Goal: Task Accomplishment & Management: Use online tool/utility

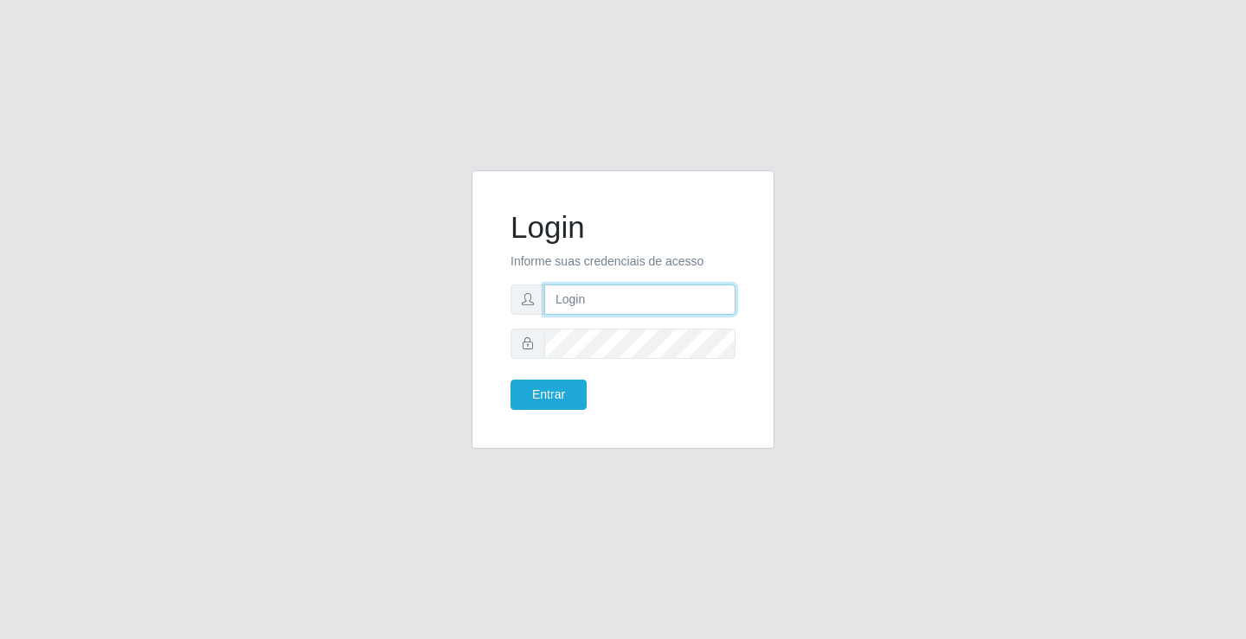
click at [590, 298] on input "text" at bounding box center [639, 300] width 191 height 30
type input "zivaneide@ideal"
click at [510, 380] on button "Entrar" at bounding box center [548, 395] width 76 height 30
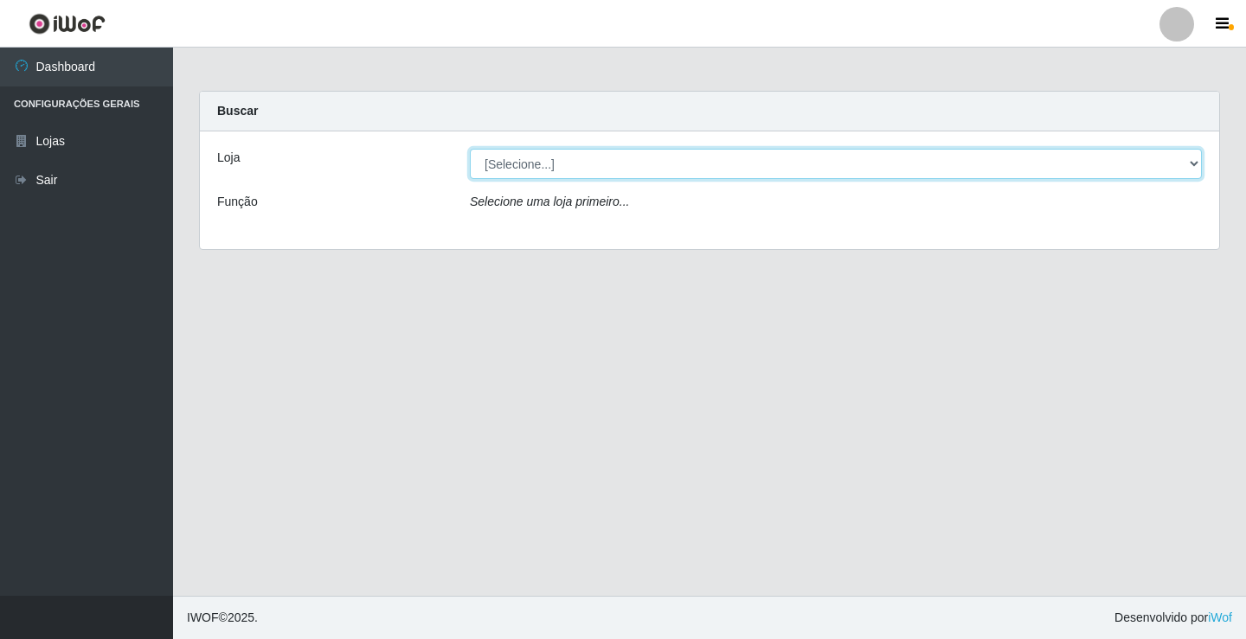
click at [1190, 164] on select "[Selecione...] Ideal - Conceição" at bounding box center [836, 164] width 732 height 30
select select "231"
click at [470, 149] on select "[Selecione...] Ideal - Conceição" at bounding box center [836, 164] width 732 height 30
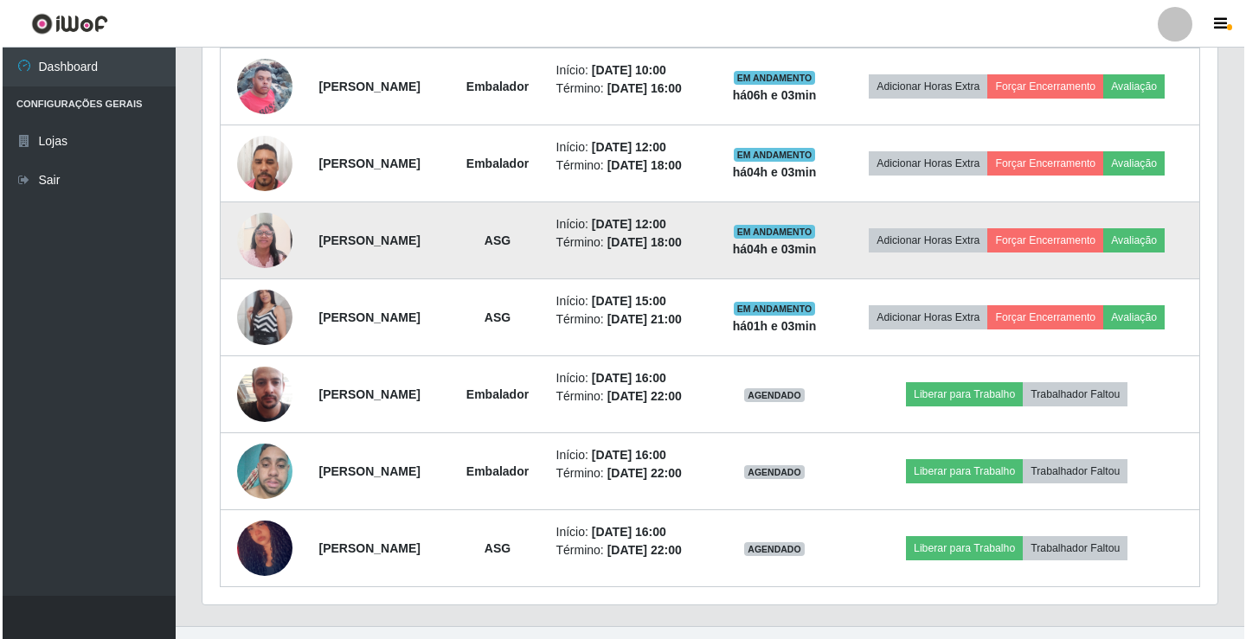
scroll to position [741, 0]
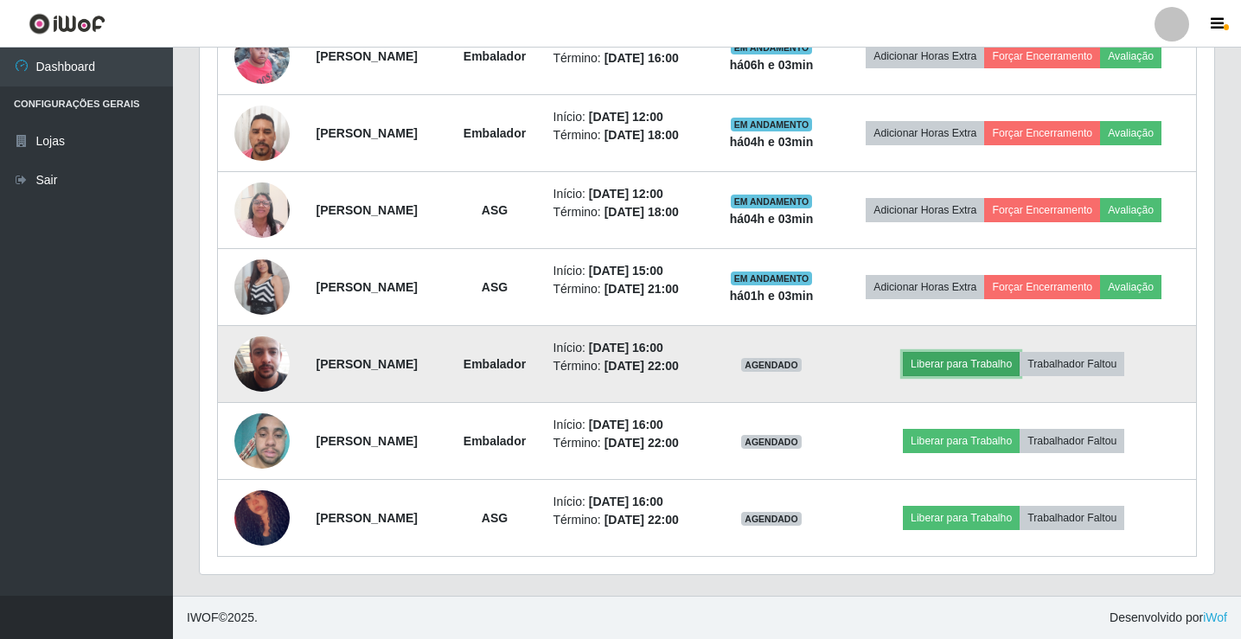
click at [985, 365] on button "Liberar para Trabalho" at bounding box center [961, 364] width 117 height 24
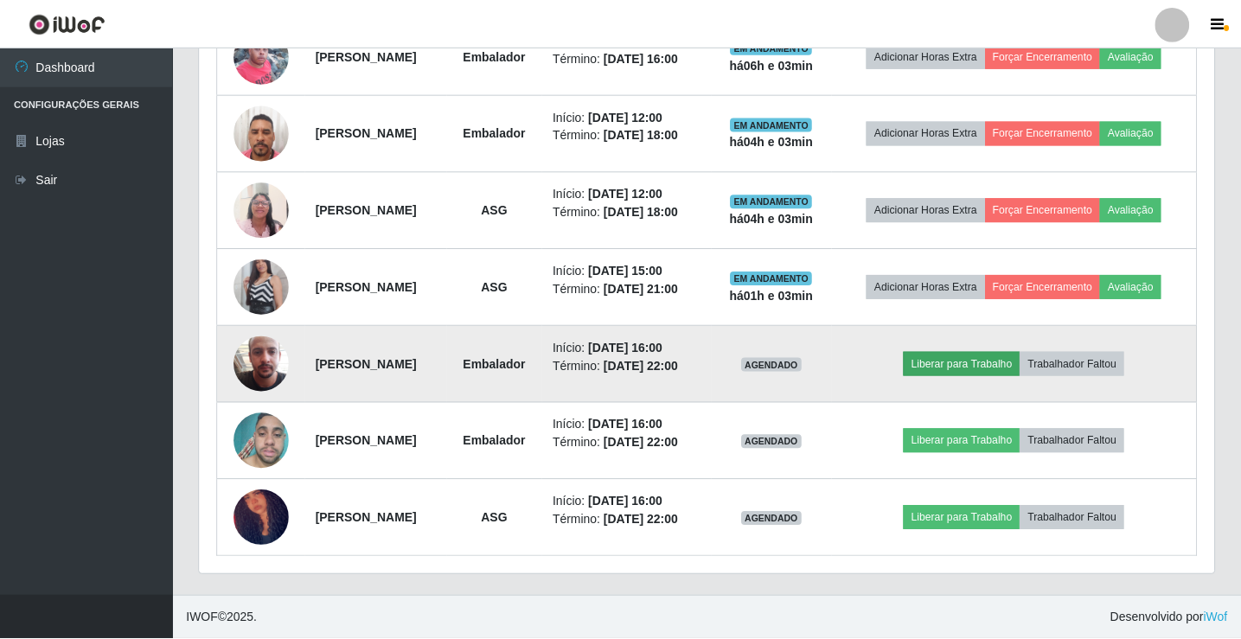
scroll to position [359, 1006]
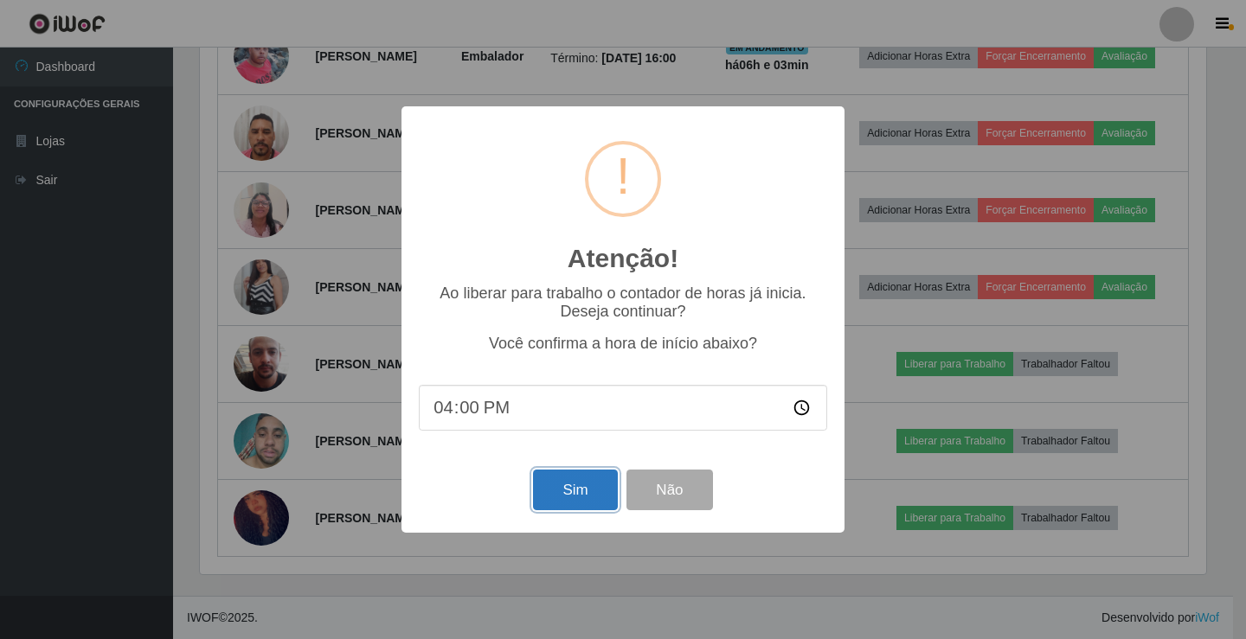
click at [567, 487] on button "Sim" at bounding box center [575, 490] width 84 height 41
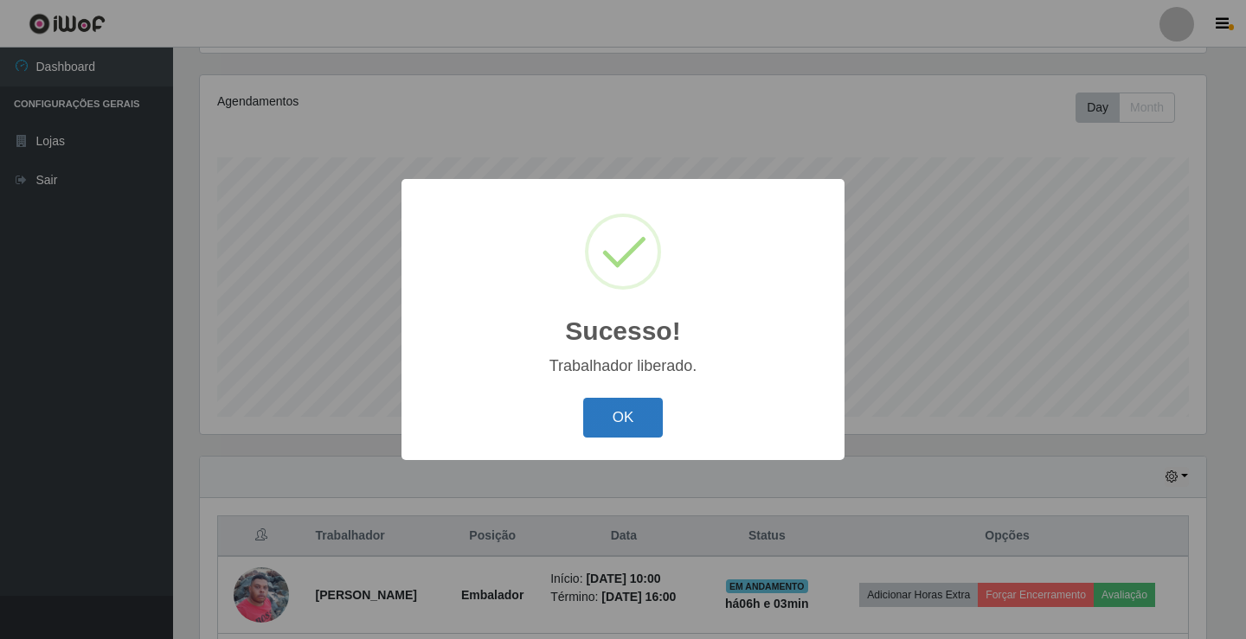
click at [628, 416] on button "OK" at bounding box center [623, 418] width 80 height 41
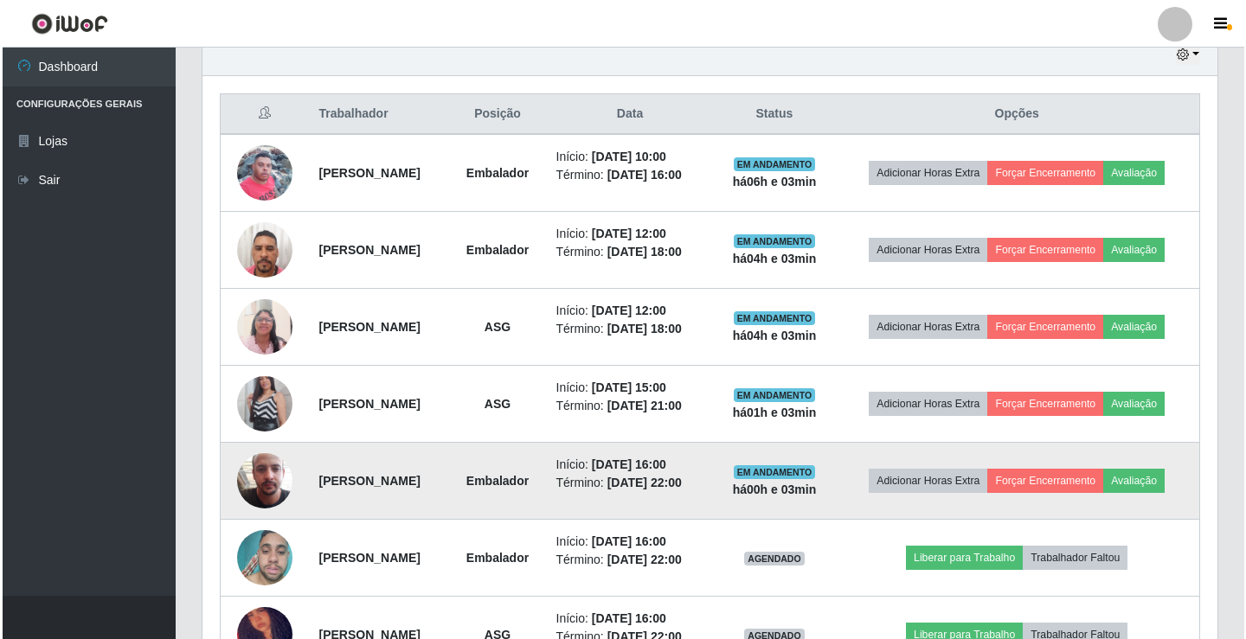
scroll to position [741, 0]
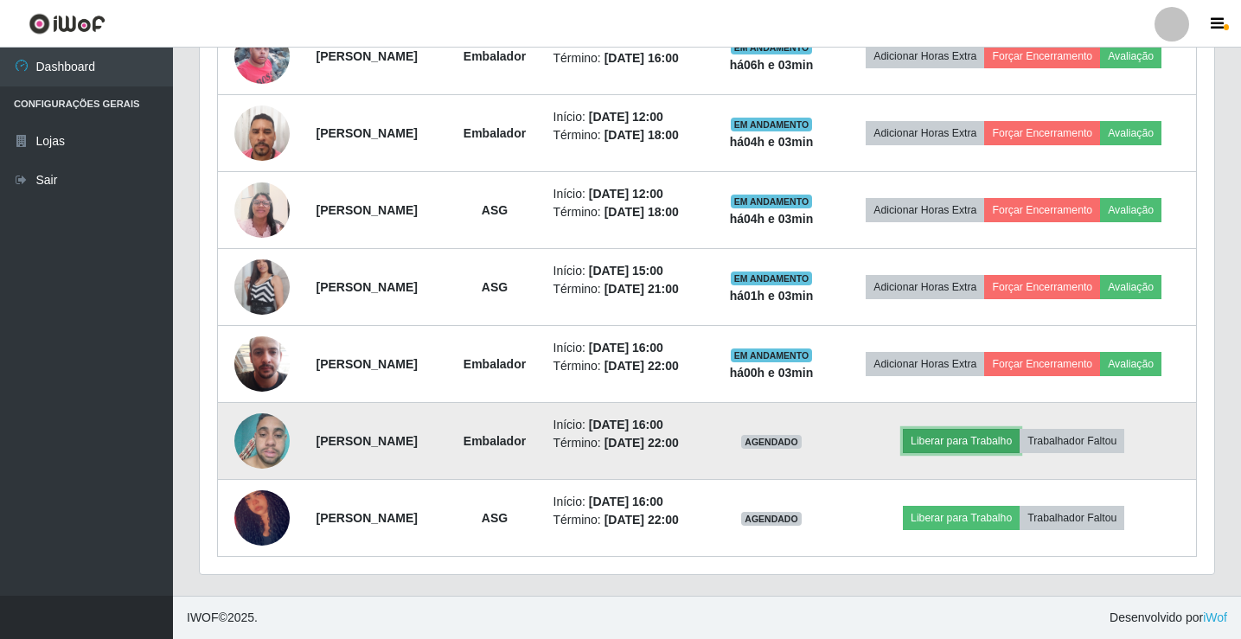
click at [981, 447] on button "Liberar para Trabalho" at bounding box center [961, 441] width 117 height 24
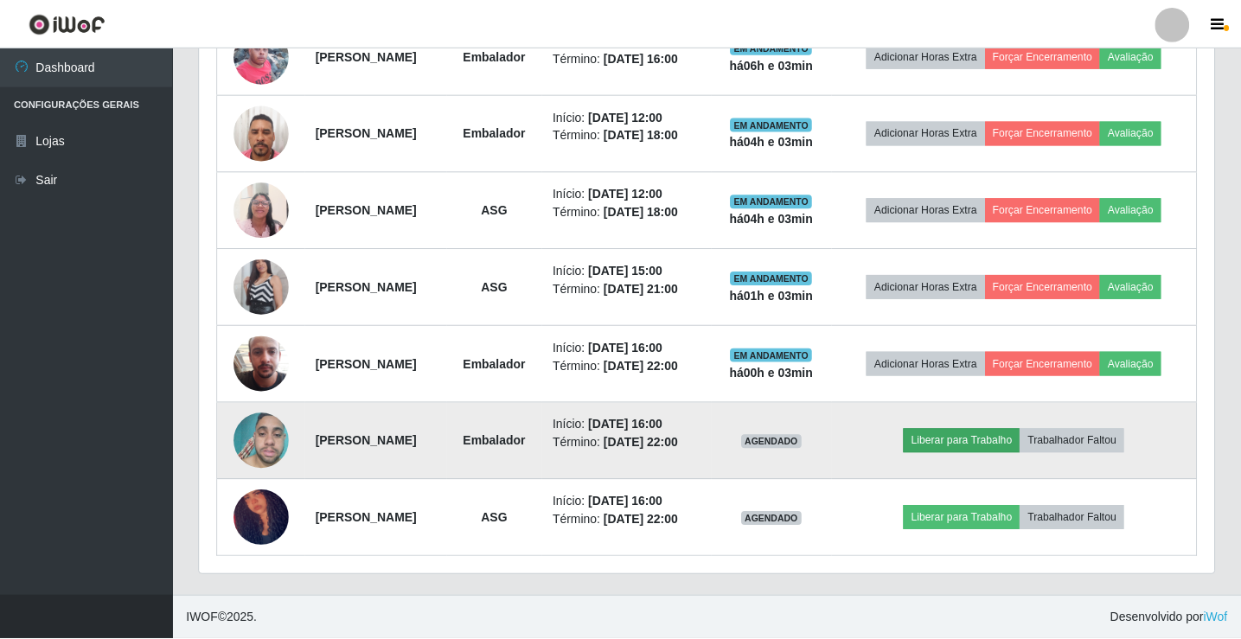
scroll to position [359, 1006]
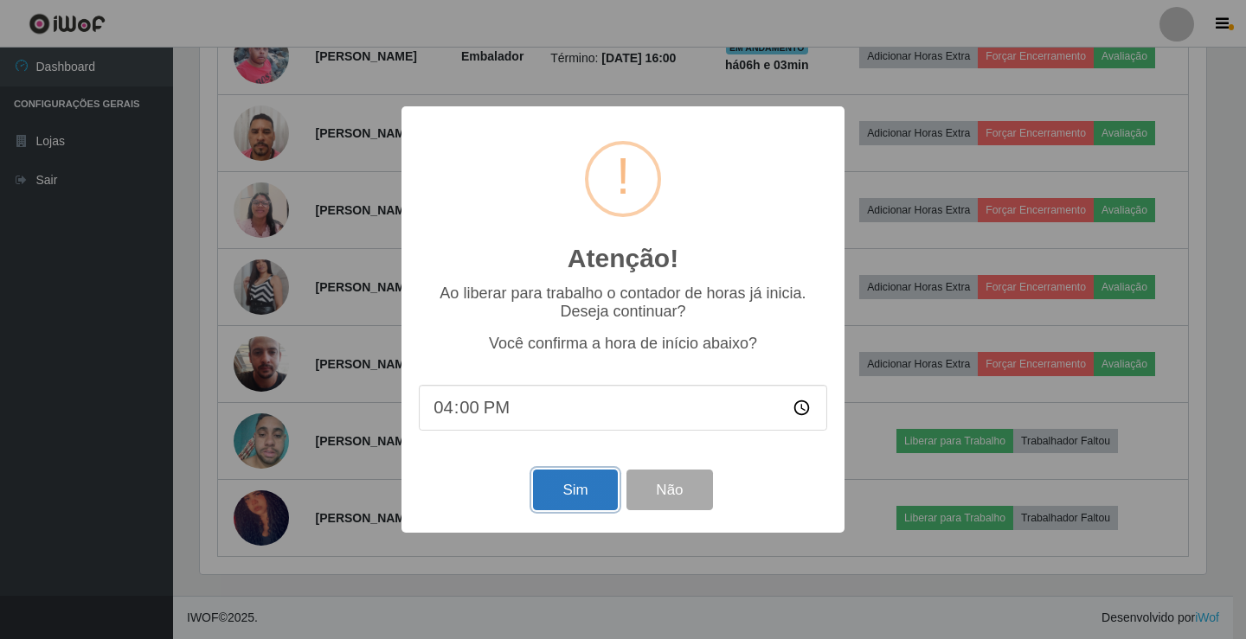
click at [549, 493] on button "Sim" at bounding box center [575, 490] width 84 height 41
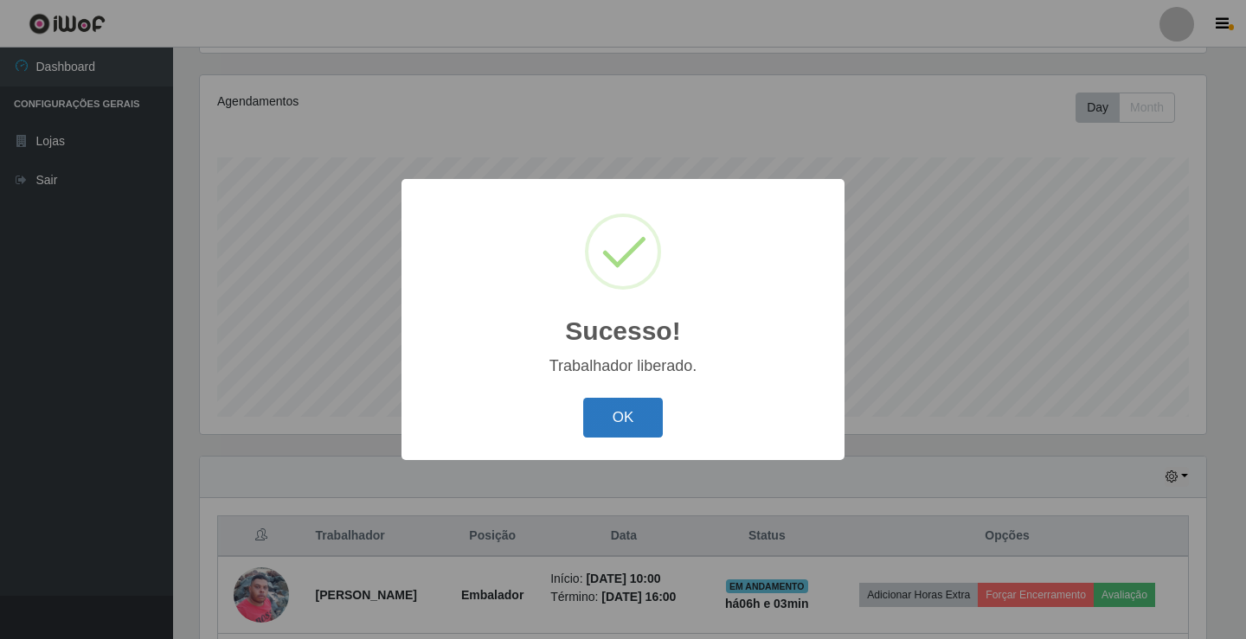
click at [643, 425] on button "OK" at bounding box center [623, 418] width 80 height 41
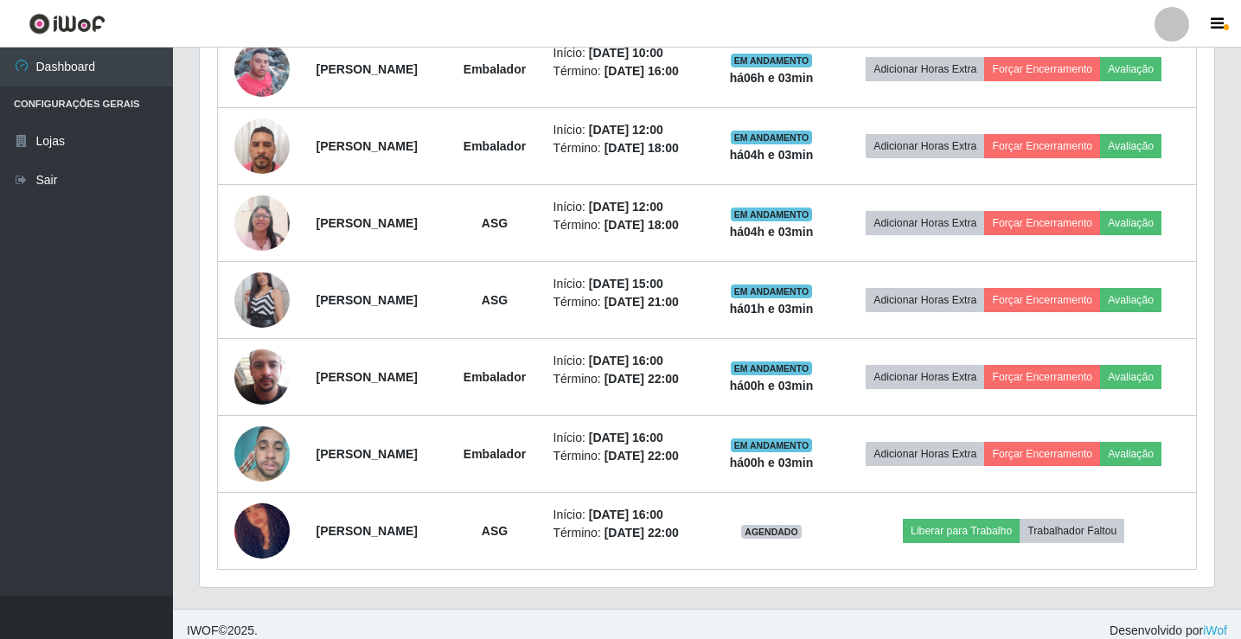
scroll to position [741, 0]
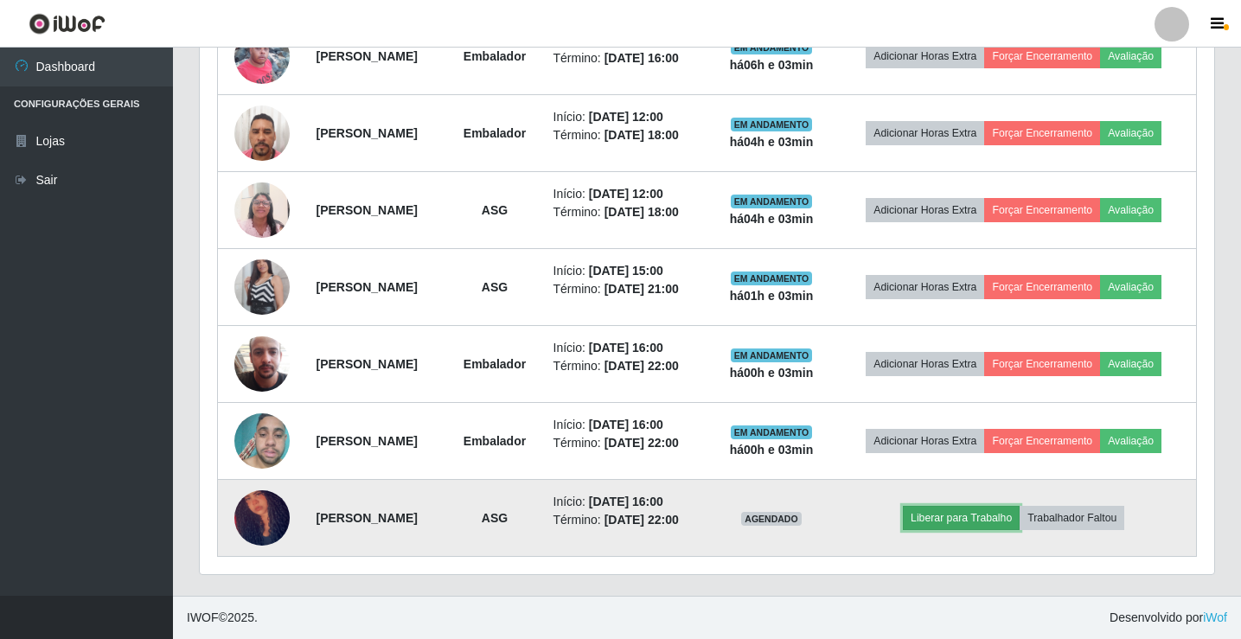
click at [949, 515] on button "Liberar para Trabalho" at bounding box center [961, 518] width 117 height 24
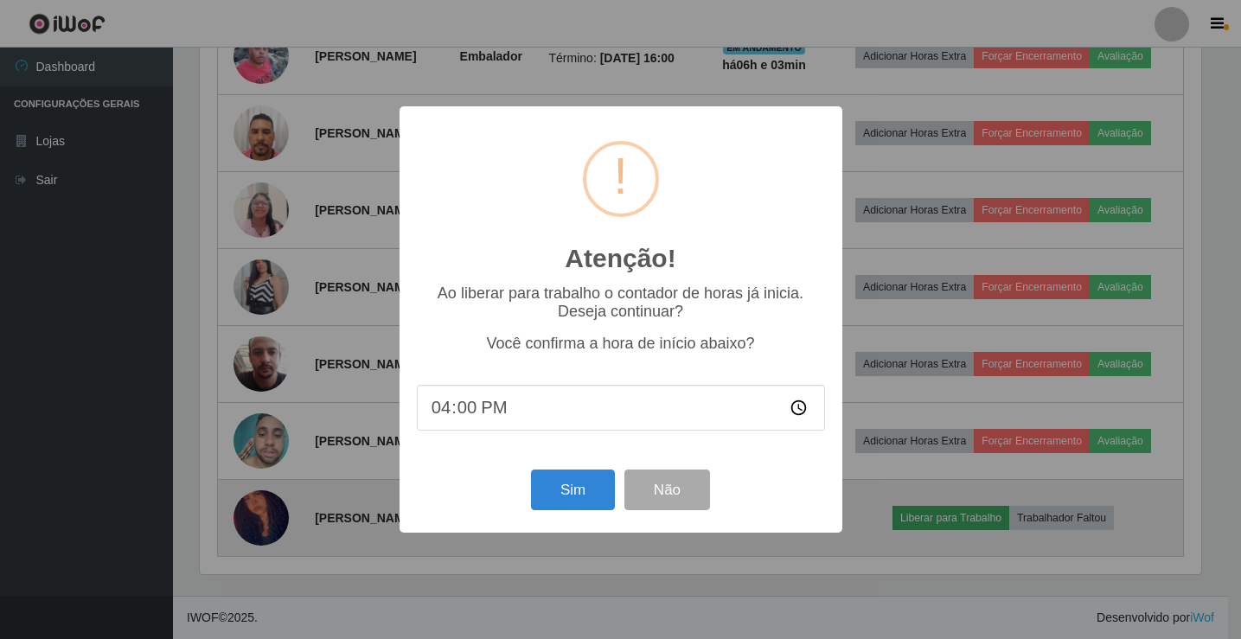
scroll to position [359, 1006]
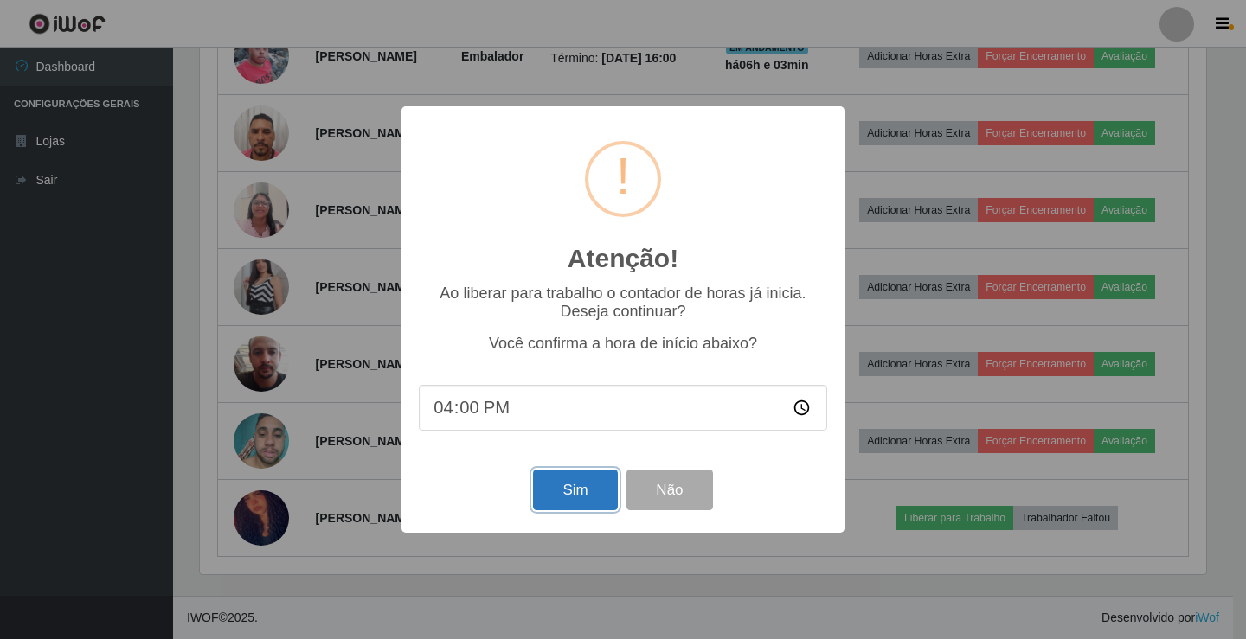
click at [590, 482] on button "Sim" at bounding box center [575, 490] width 84 height 41
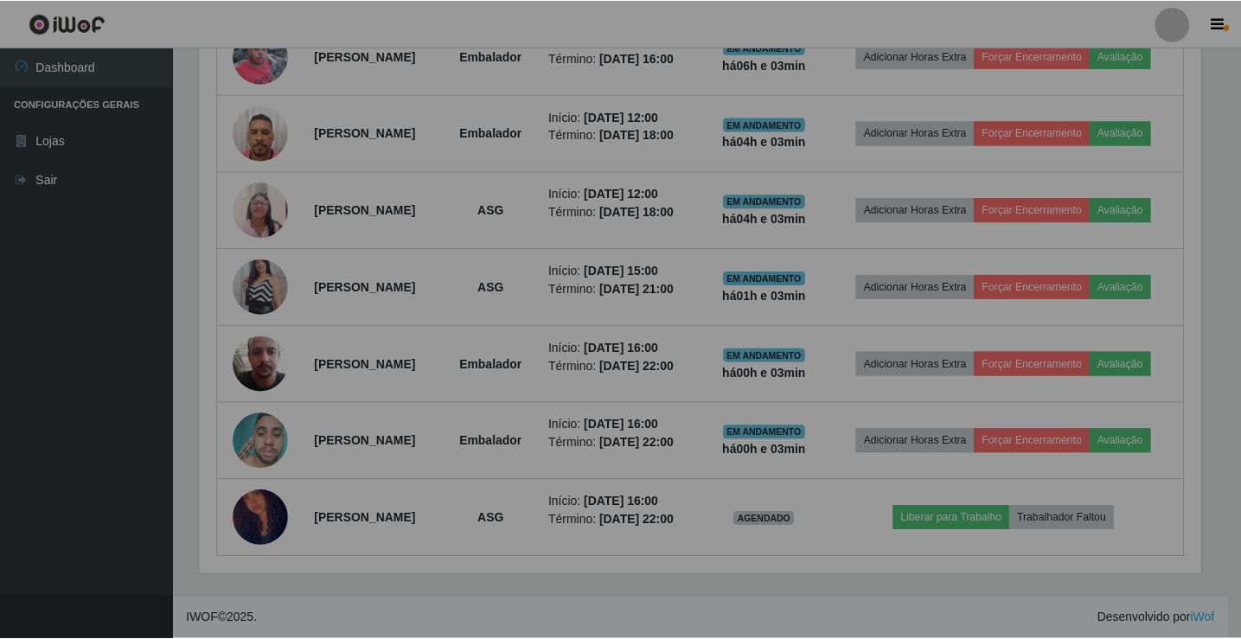
scroll to position [0, 0]
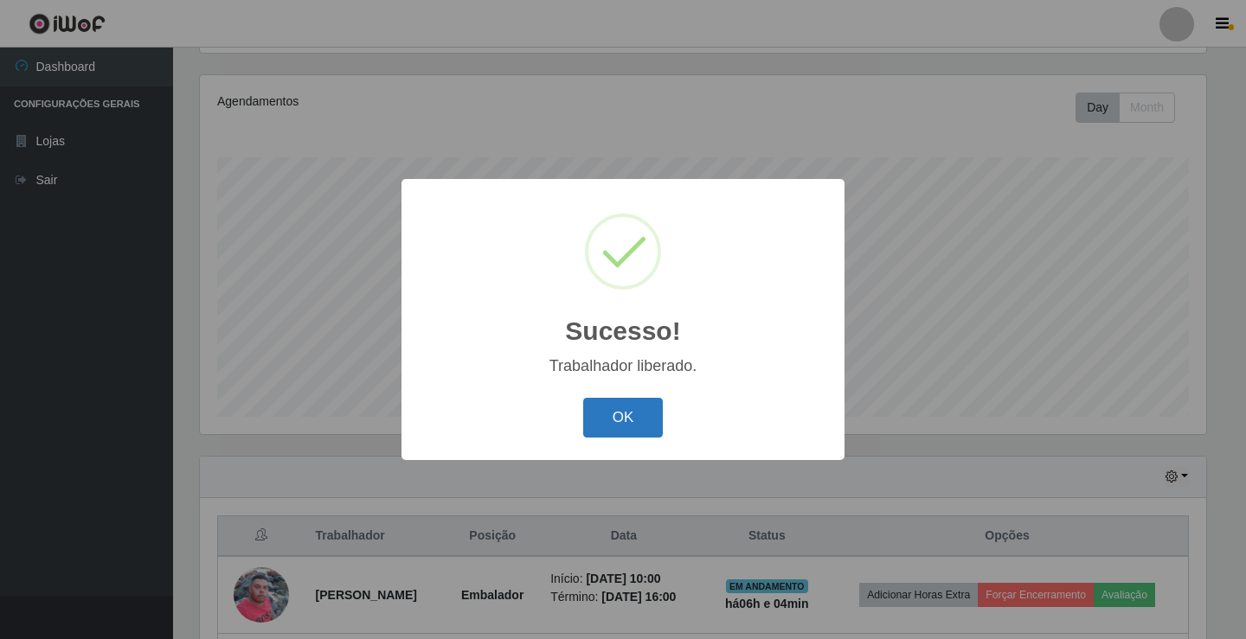
click at [625, 424] on button "OK" at bounding box center [623, 418] width 80 height 41
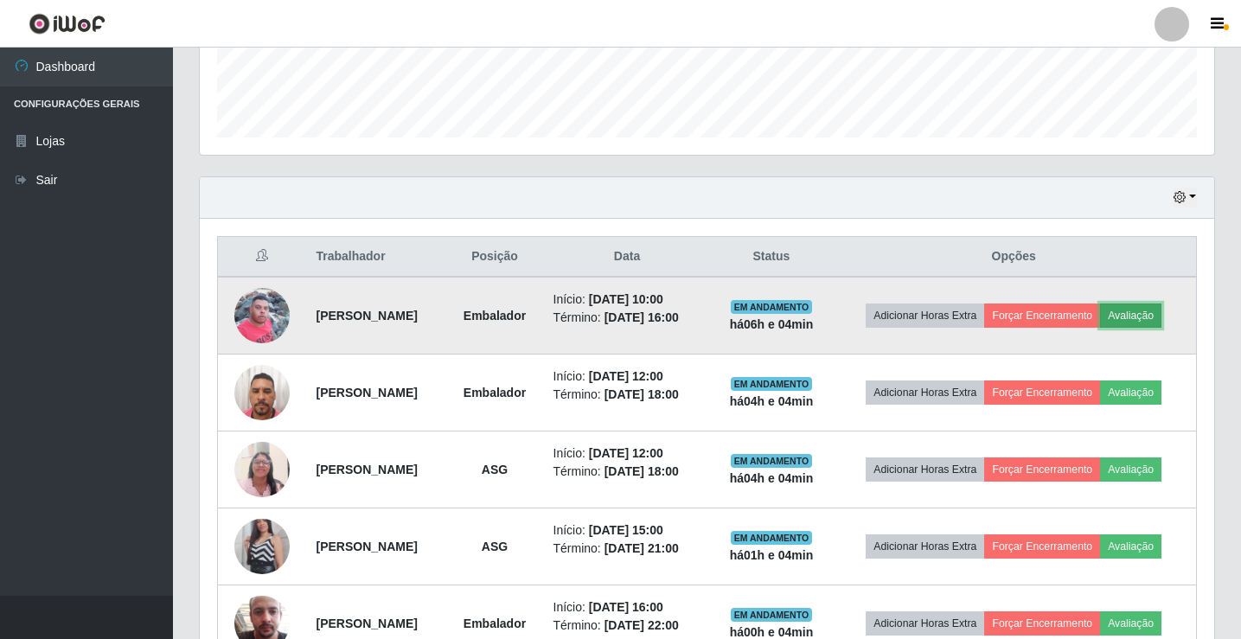
click at [1157, 316] on button "Avaliação" at bounding box center [1130, 316] width 61 height 24
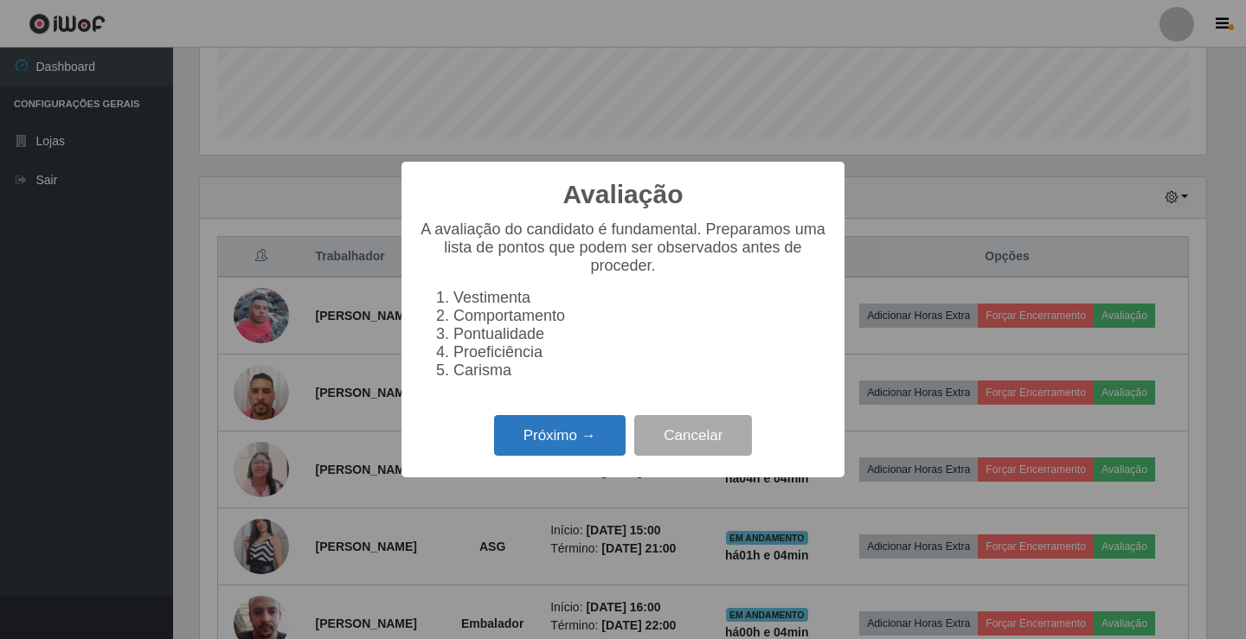
click at [542, 432] on button "Próximo →" at bounding box center [559, 435] width 131 height 41
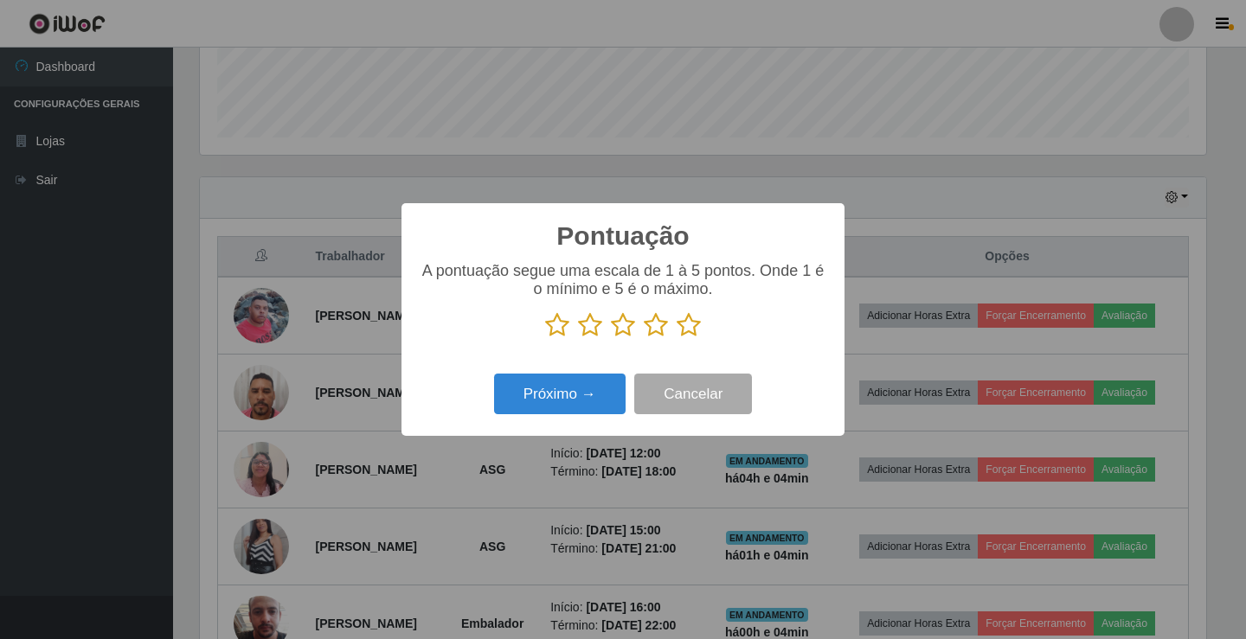
click at [590, 328] on icon at bounding box center [590, 325] width 24 height 26
click at [578, 338] on input "radio" at bounding box center [578, 338] width 0 height 0
click at [591, 403] on button "Próximo →" at bounding box center [559, 394] width 131 height 41
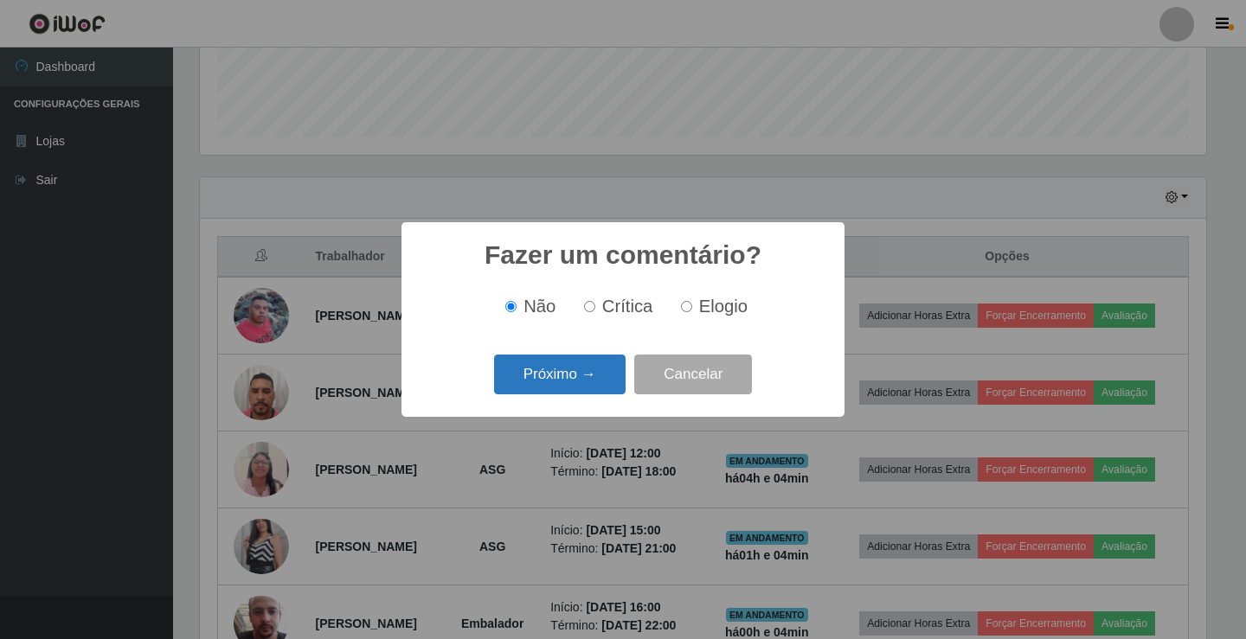
click at [604, 373] on button "Próximo →" at bounding box center [559, 375] width 131 height 41
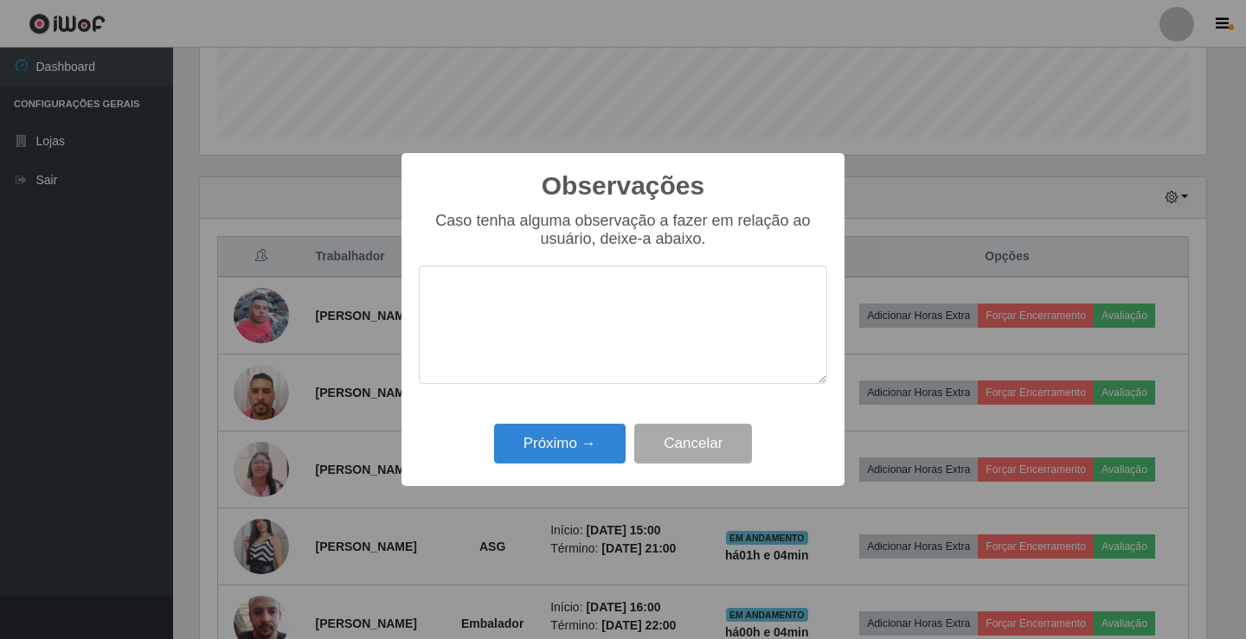
click at [563, 322] on textarea at bounding box center [623, 325] width 408 height 119
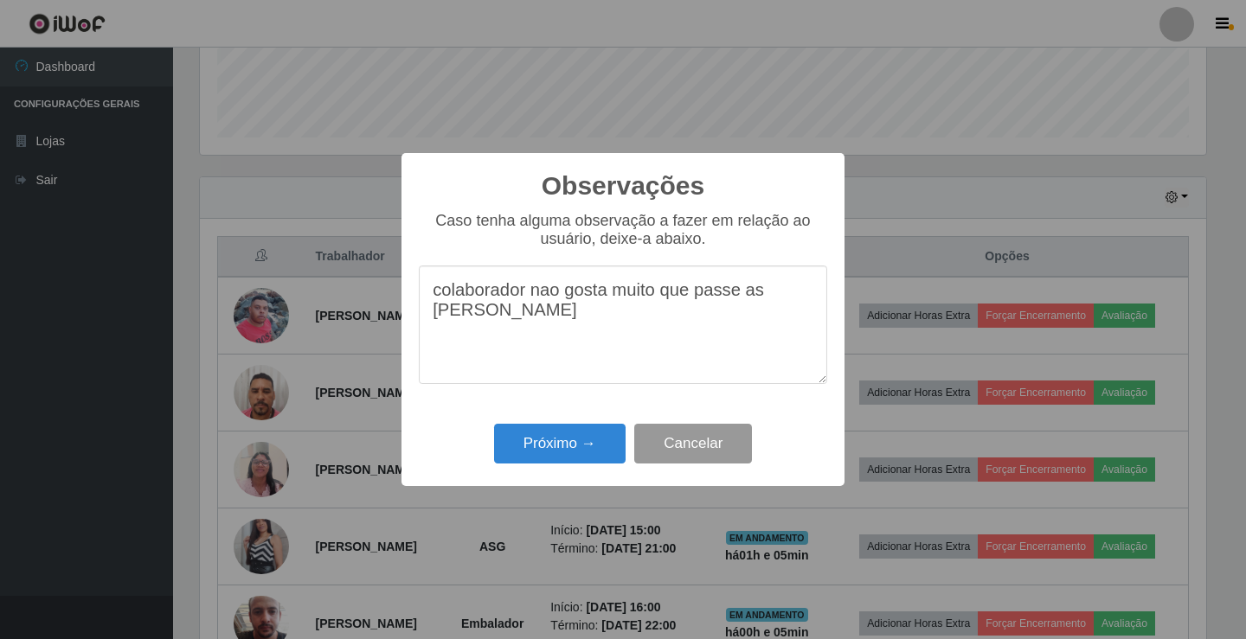
type textarea "colaborador nao gosta muito que passe as [PERSON_NAME]"
click at [702, 452] on button "Cancelar" at bounding box center [693, 444] width 118 height 41
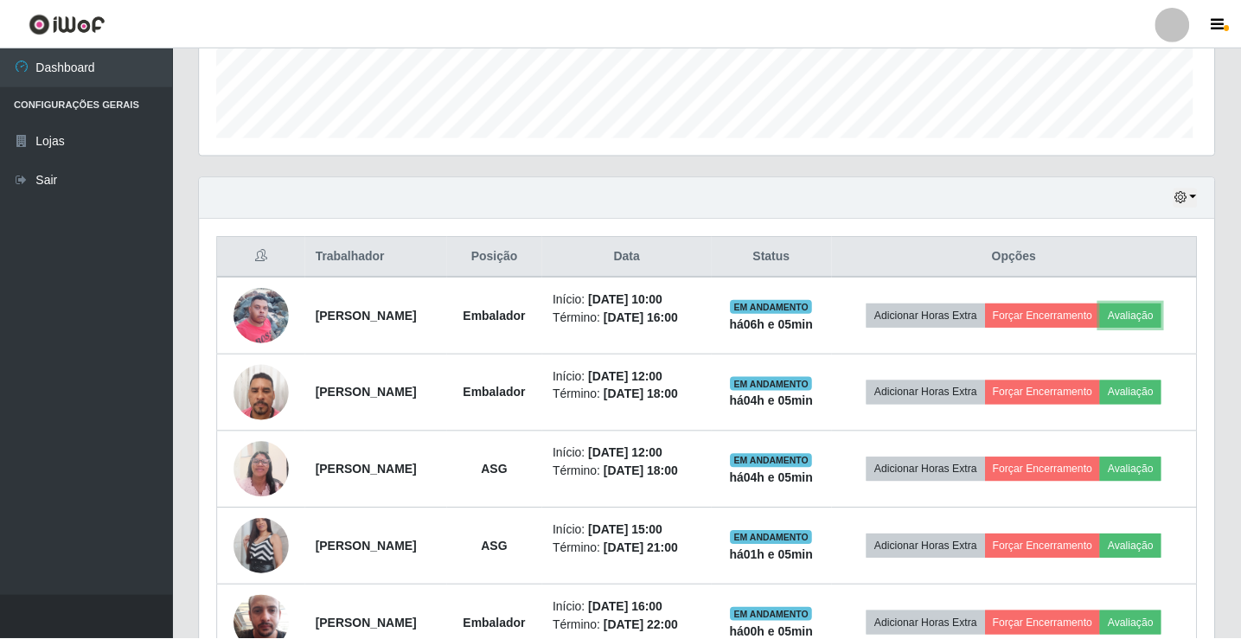
scroll to position [359, 1015]
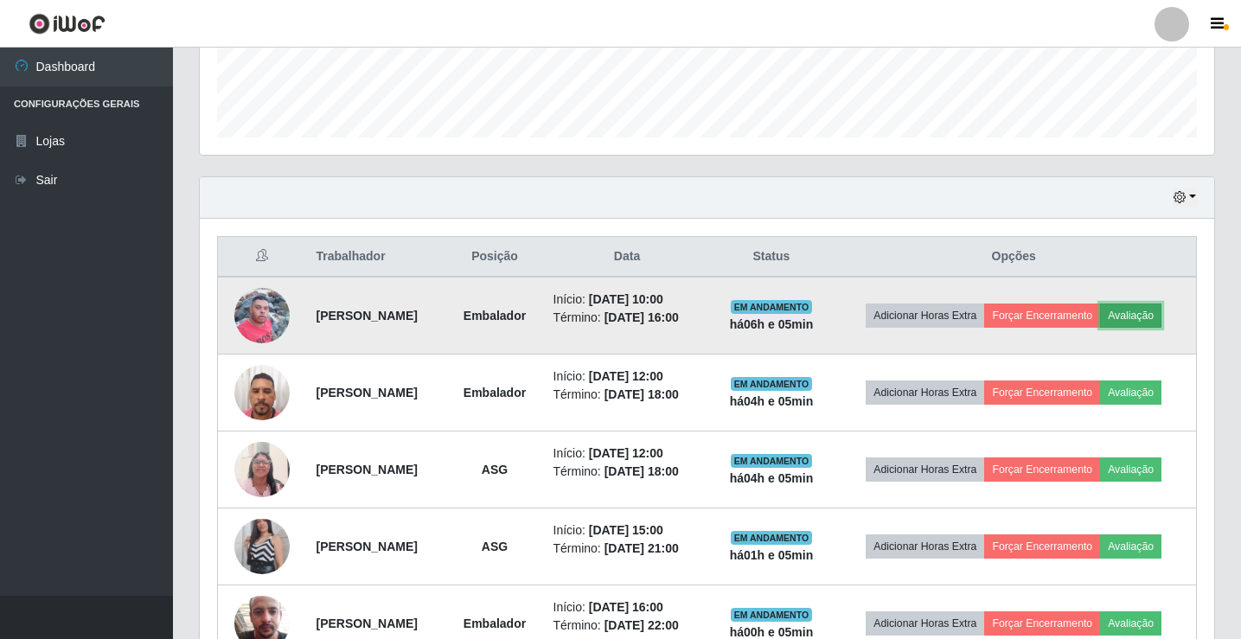
click at [1141, 315] on button "Avaliação" at bounding box center [1130, 316] width 61 height 24
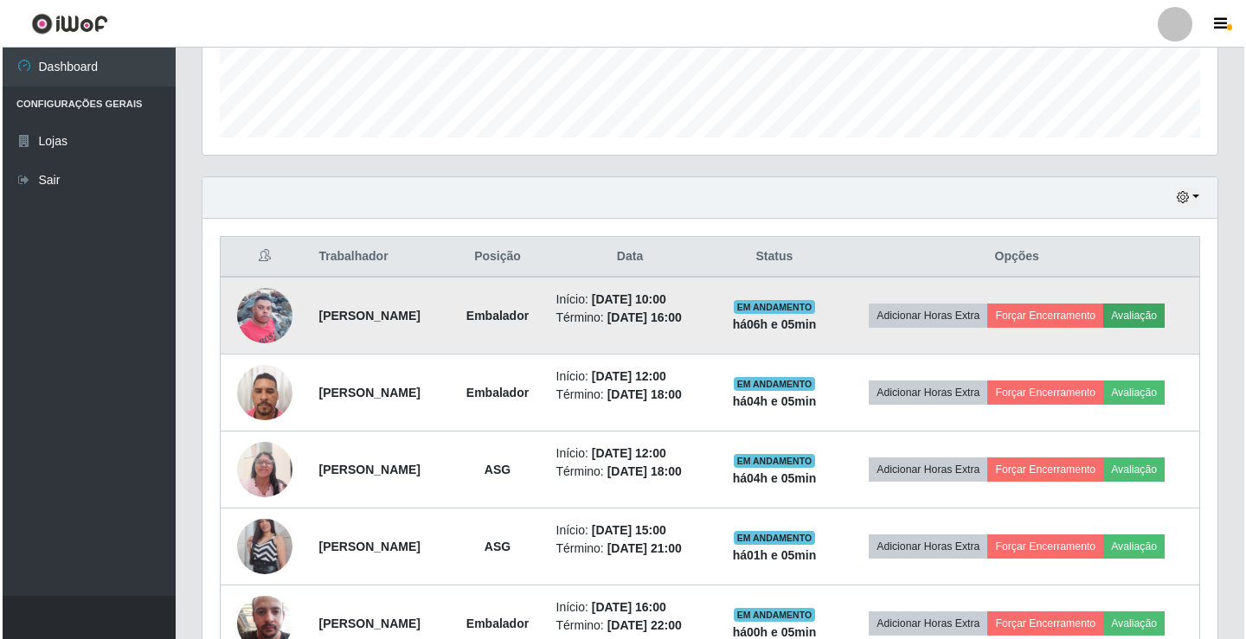
scroll to position [359, 1006]
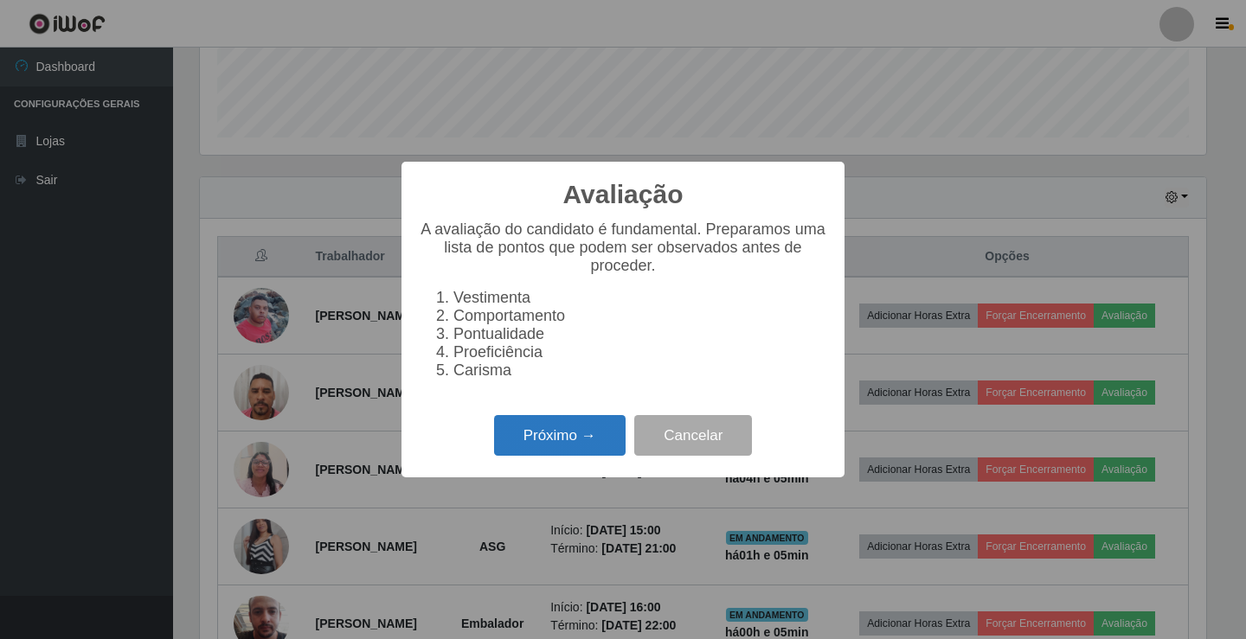
click at [585, 448] on button "Próximo →" at bounding box center [559, 435] width 131 height 41
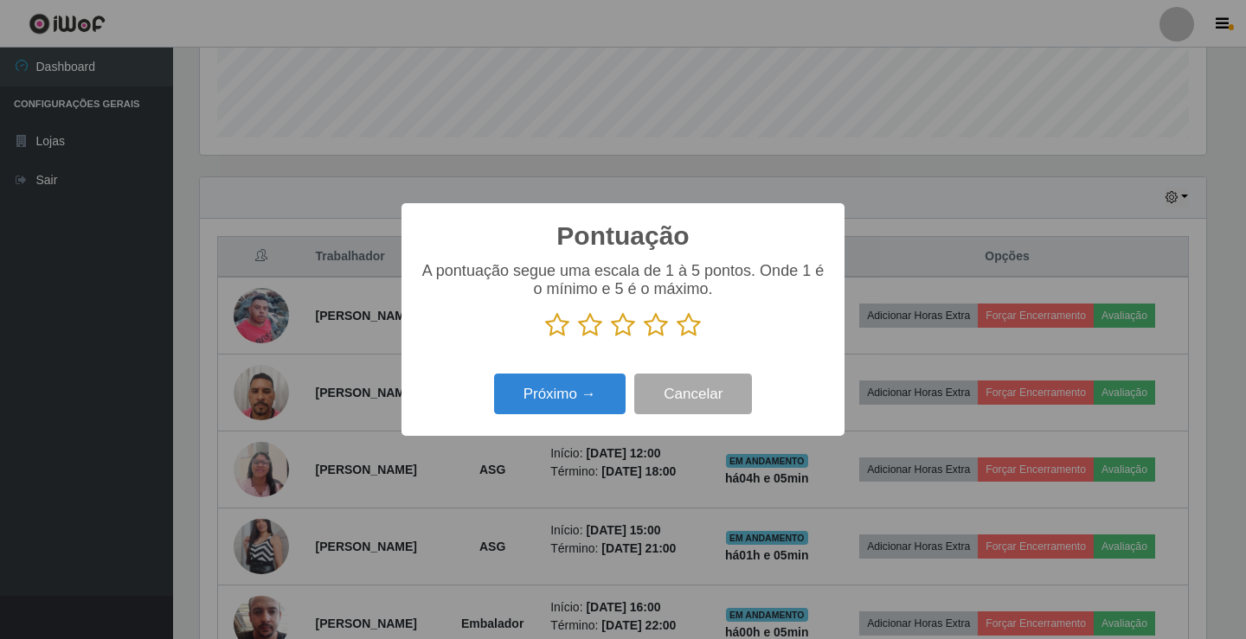
scroll to position [864732, 864085]
click at [556, 324] on icon at bounding box center [557, 325] width 24 height 26
click at [545, 338] on input "radio" at bounding box center [545, 338] width 0 height 0
click at [557, 386] on button "Próximo →" at bounding box center [559, 394] width 131 height 41
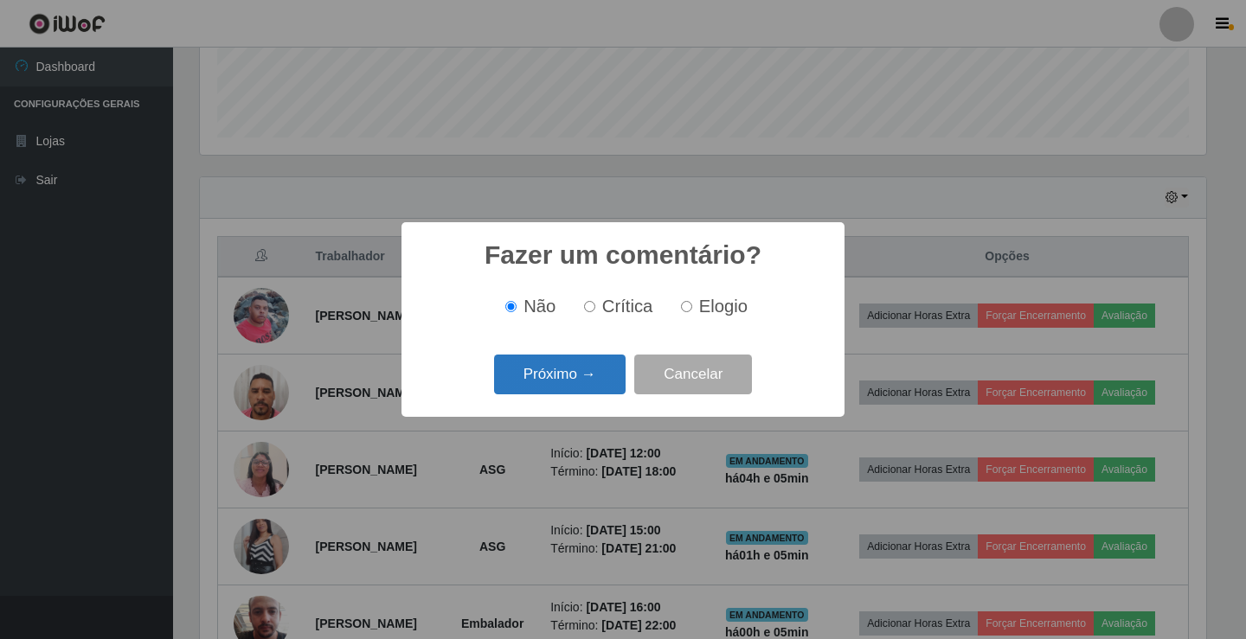
click at [557, 374] on button "Próximo →" at bounding box center [559, 375] width 131 height 41
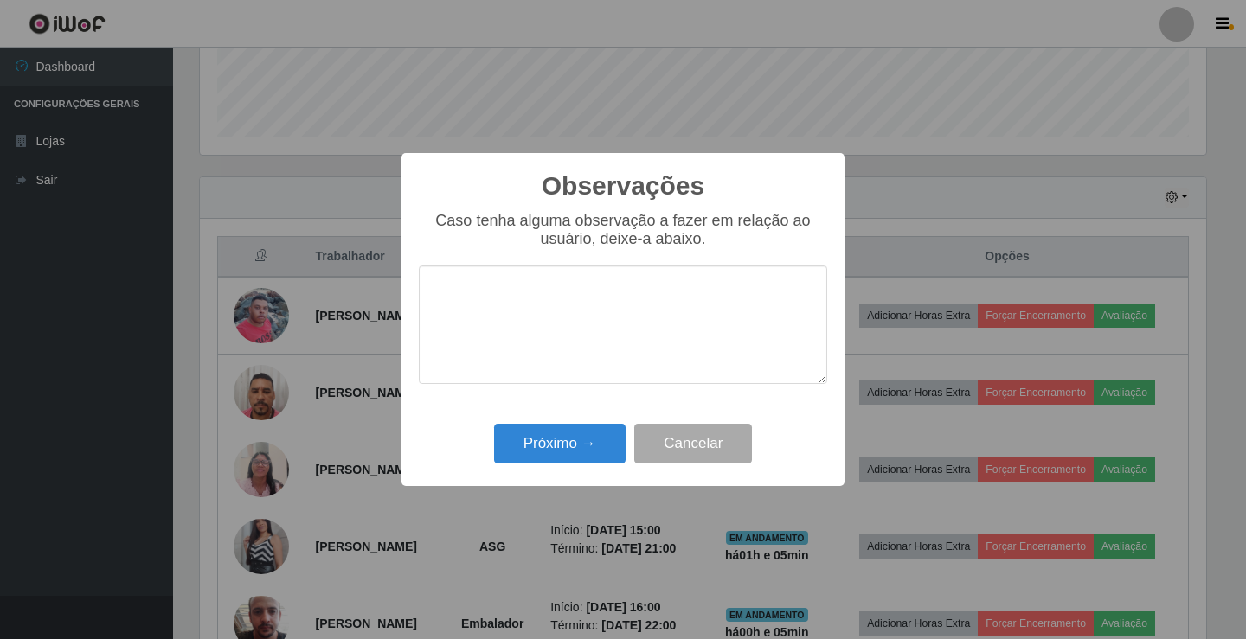
click at [484, 298] on textarea at bounding box center [623, 325] width 408 height 119
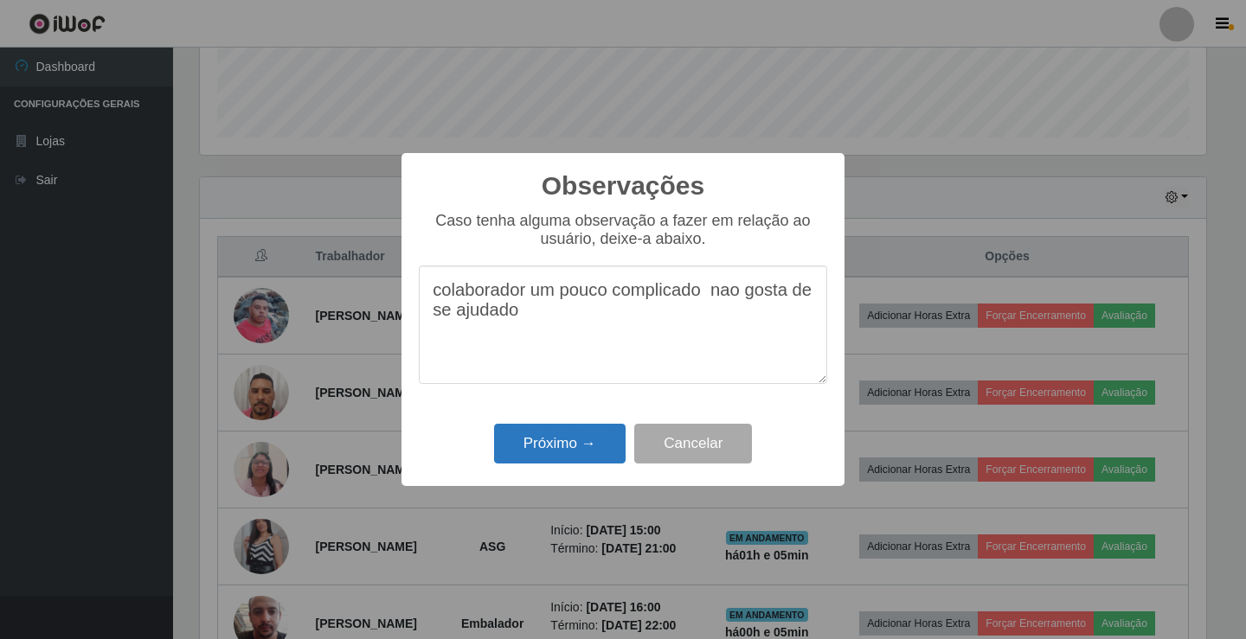
type textarea "colaborador um pouco complicado nao gosta de se ajudado"
click at [560, 450] on button "Próximo →" at bounding box center [559, 444] width 131 height 41
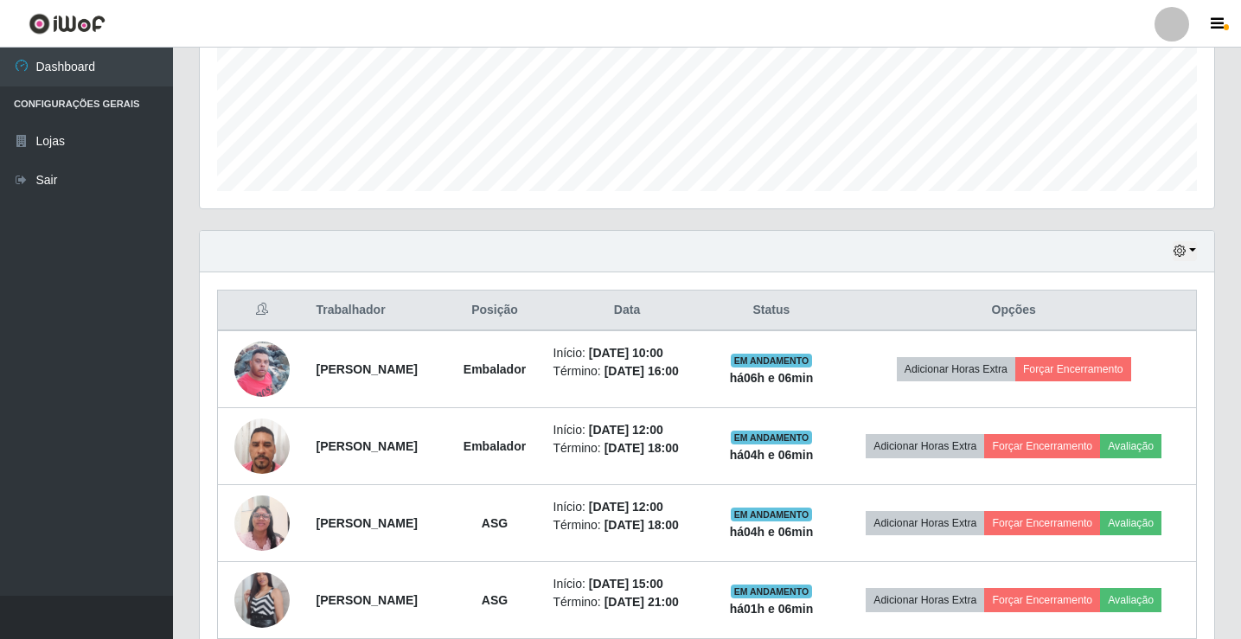
scroll to position [394, 0]
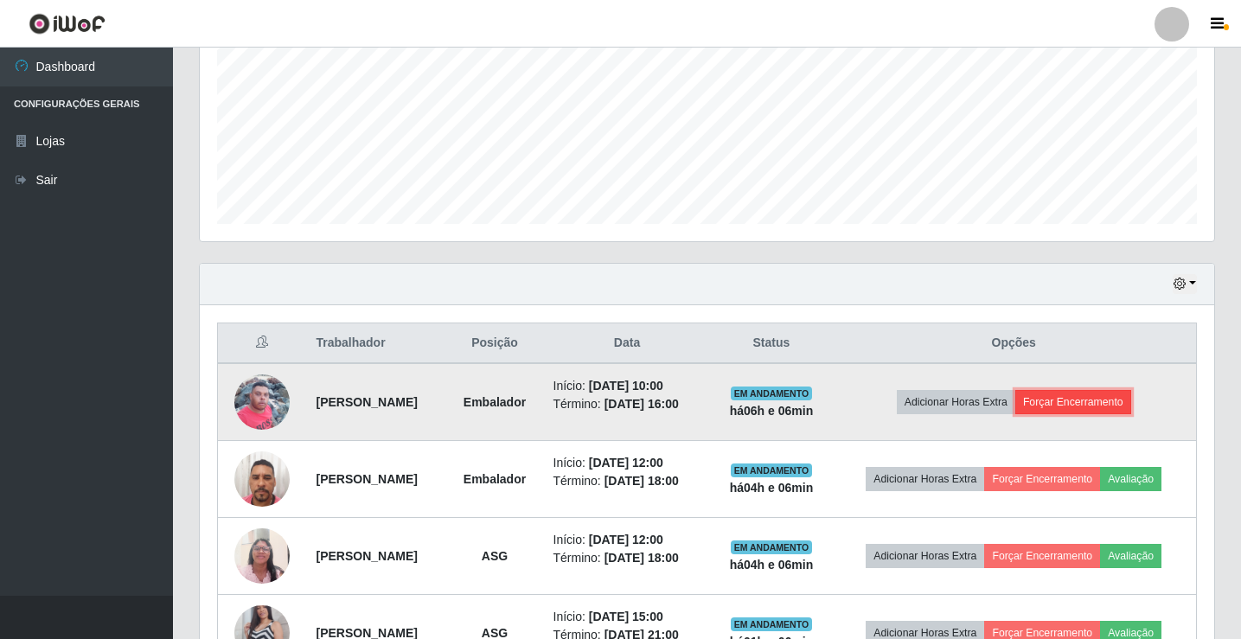
click at [1092, 405] on button "Forçar Encerramento" at bounding box center [1074, 402] width 116 height 24
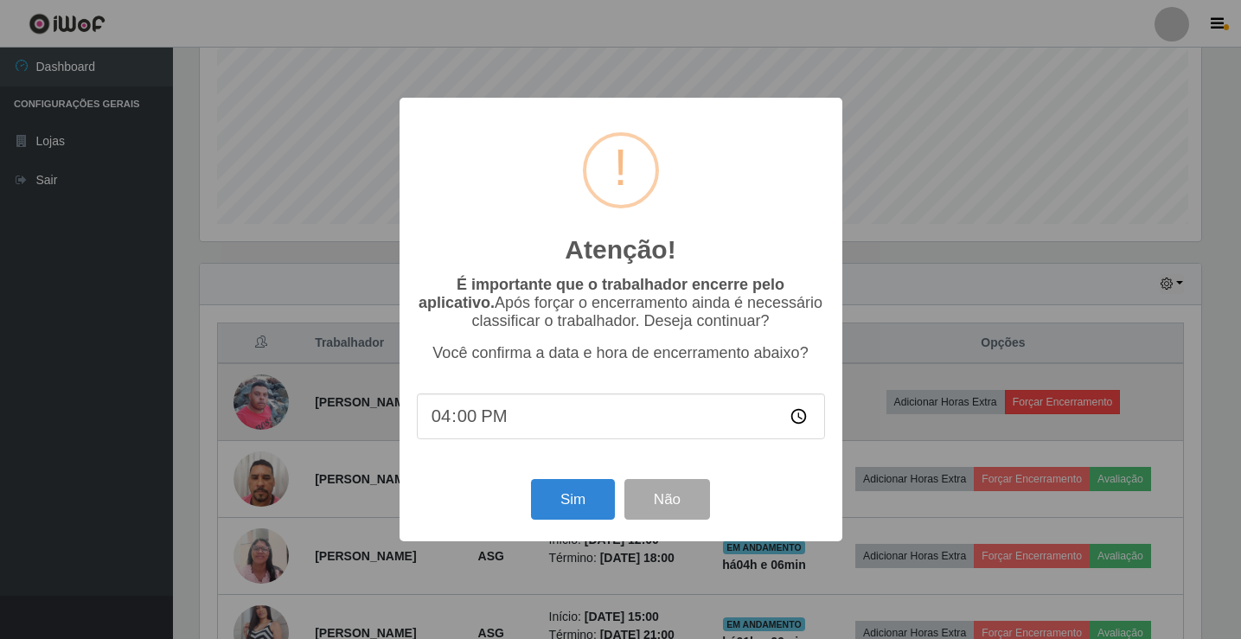
scroll to position [359, 1006]
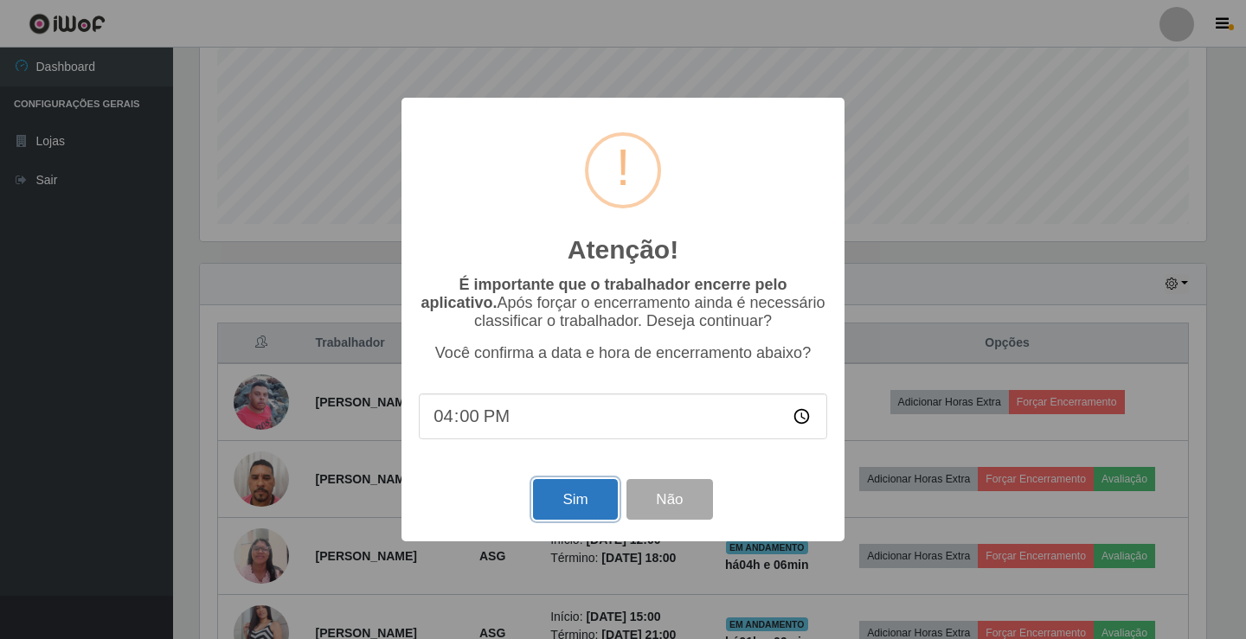
click at [589, 503] on button "Sim" at bounding box center [575, 499] width 84 height 41
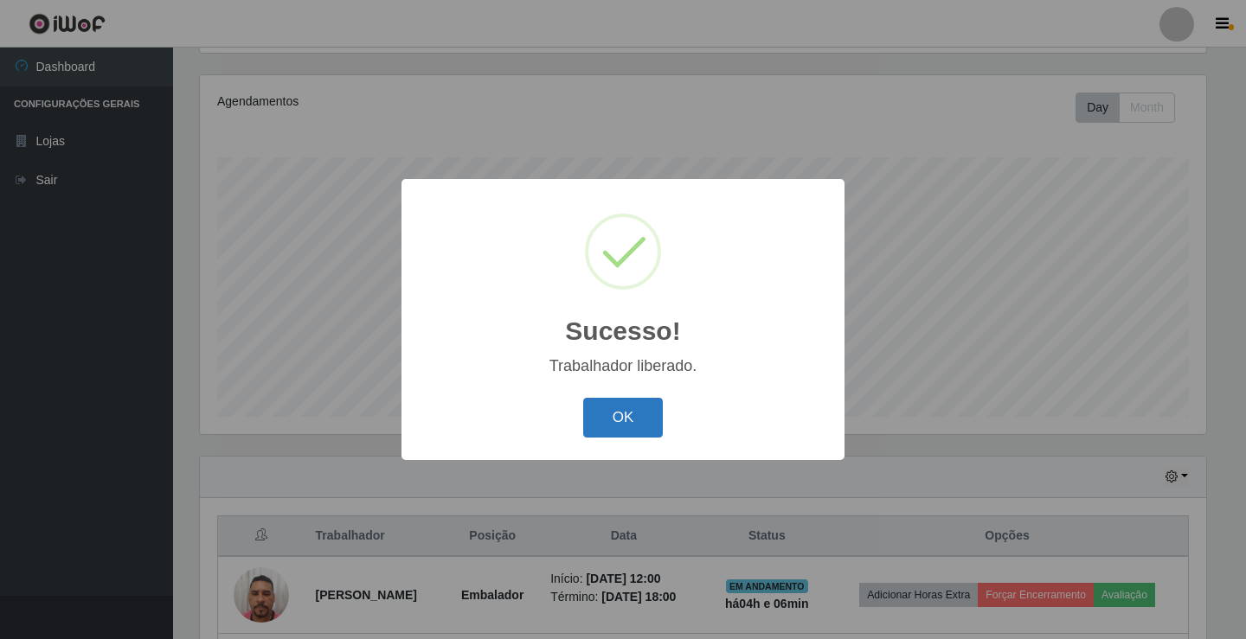
click at [653, 414] on button "OK" at bounding box center [623, 418] width 80 height 41
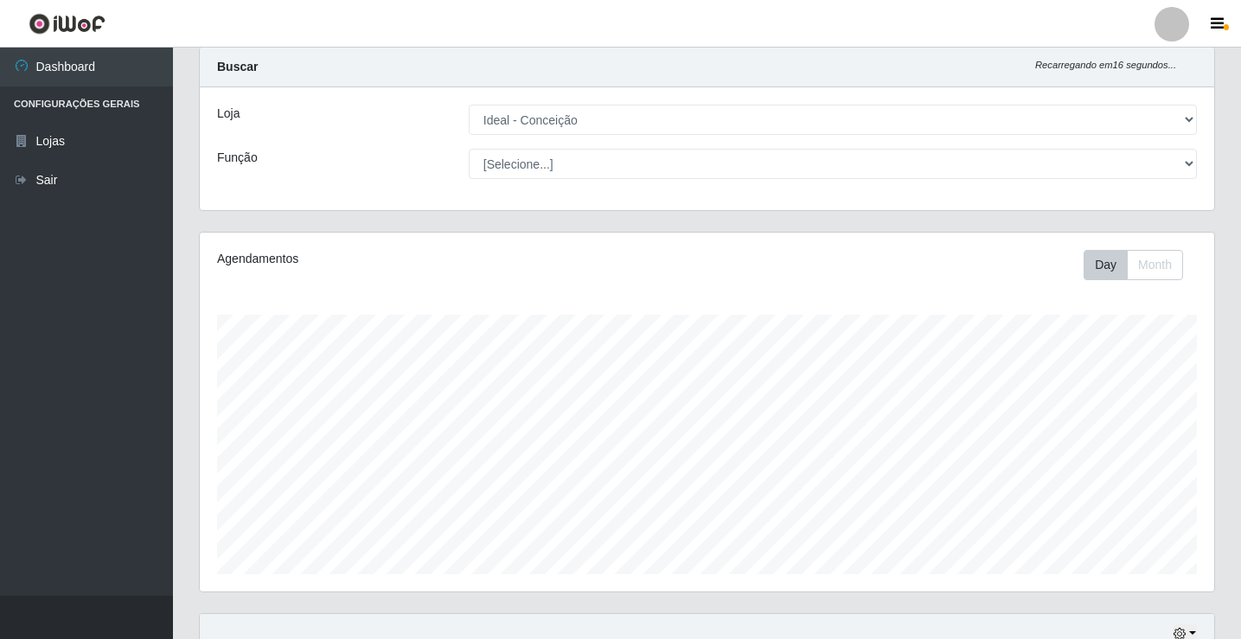
scroll to position [0, 0]
